Goal: Transaction & Acquisition: Purchase product/service

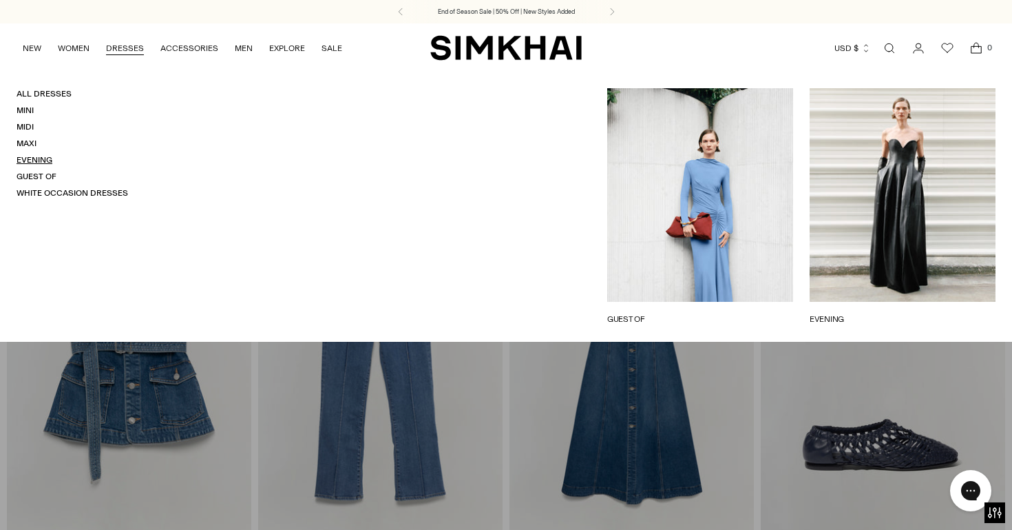
click at [47, 159] on link "Evening" at bounding box center [35, 160] width 36 height 10
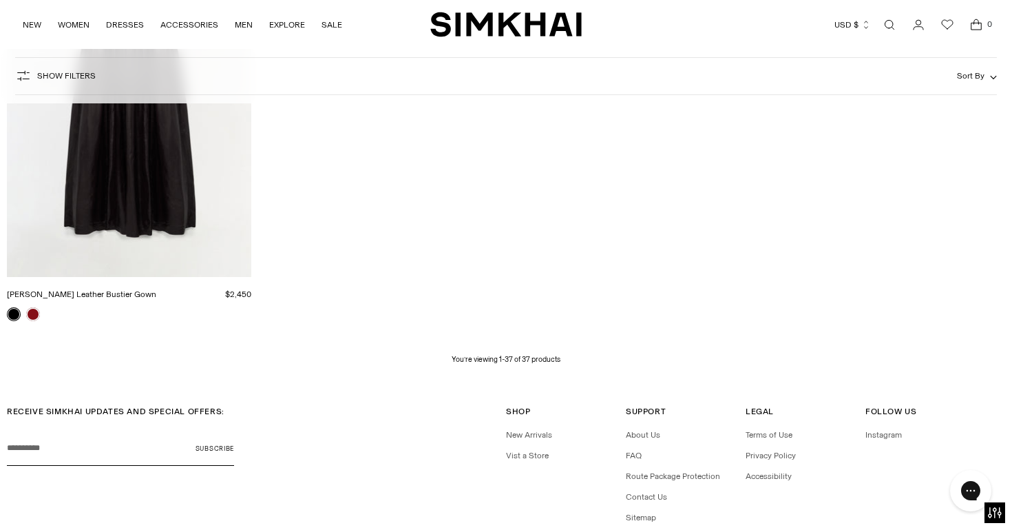
scroll to position [4339, 0]
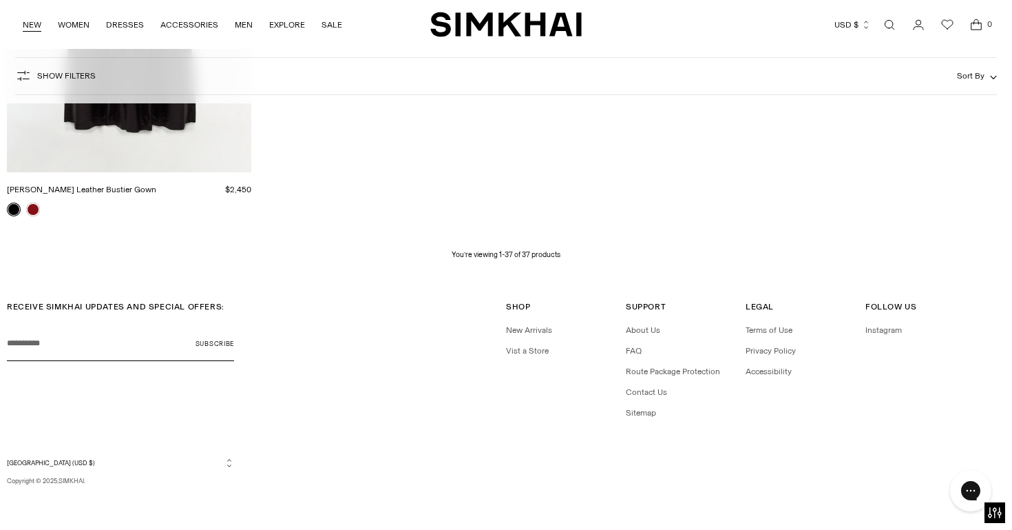
click at [25, 24] on link "NEW" at bounding box center [32, 25] width 19 height 30
